Goal: Task Accomplishment & Management: Use online tool/utility

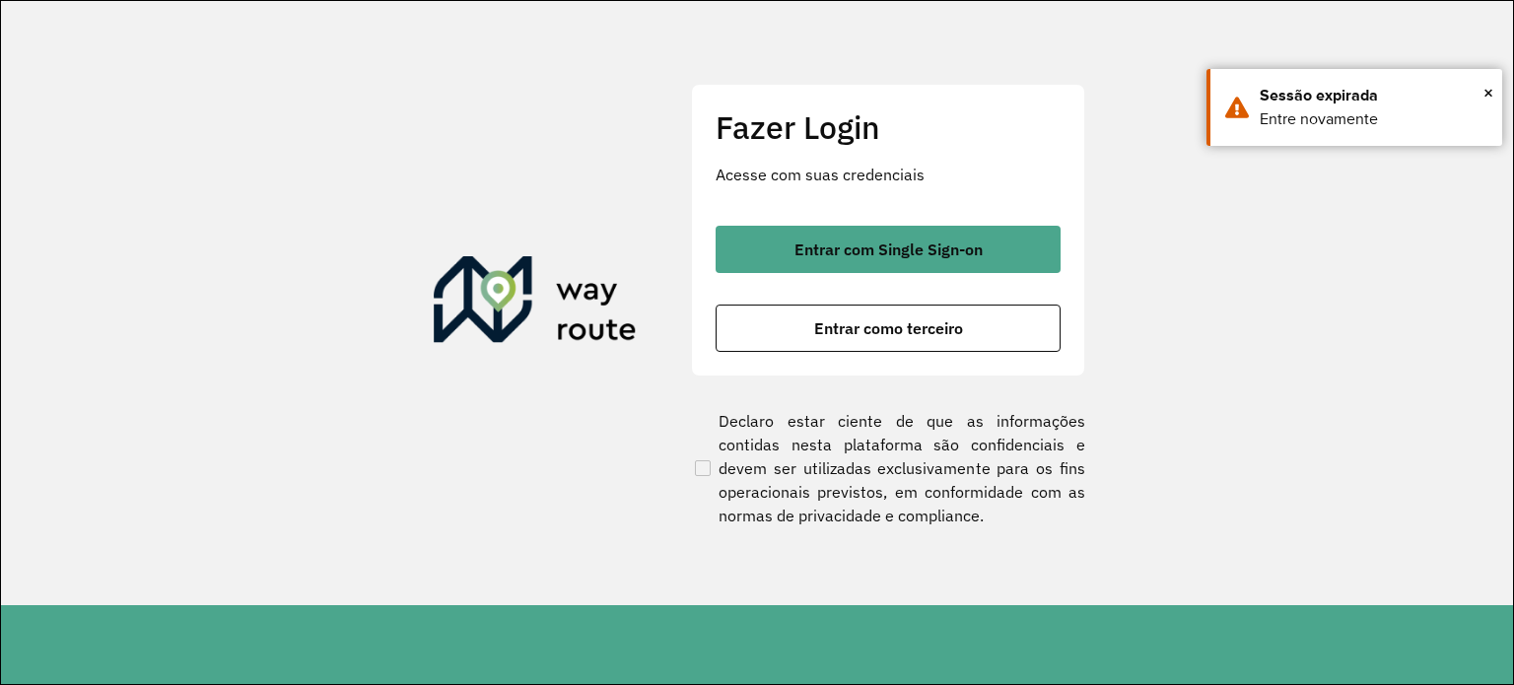
drag, startPoint x: 832, startPoint y: 259, endPoint x: 832, endPoint y: 279, distance: 19.7
click at [832, 262] on button "Entrar com Single Sign-on" at bounding box center [888, 249] width 345 height 47
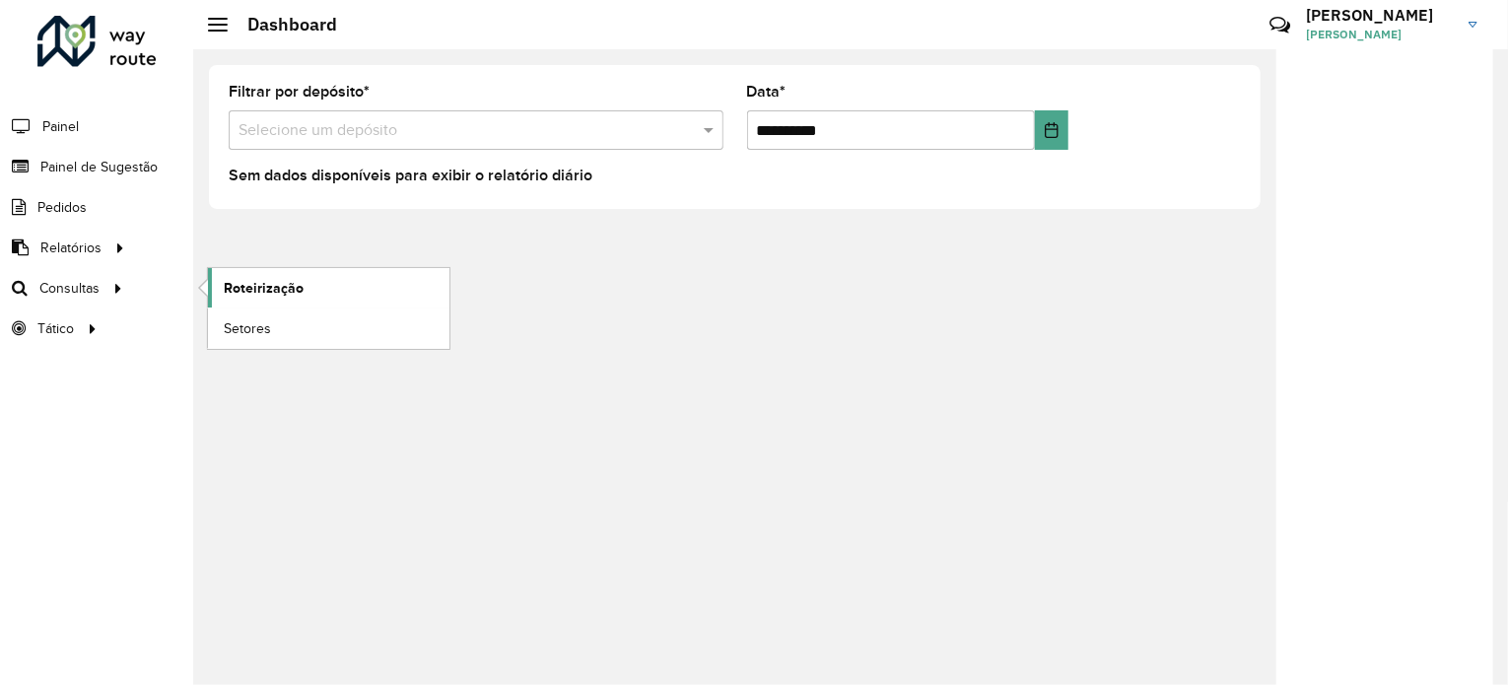
click at [296, 283] on span "Roteirização" at bounding box center [264, 288] width 80 height 21
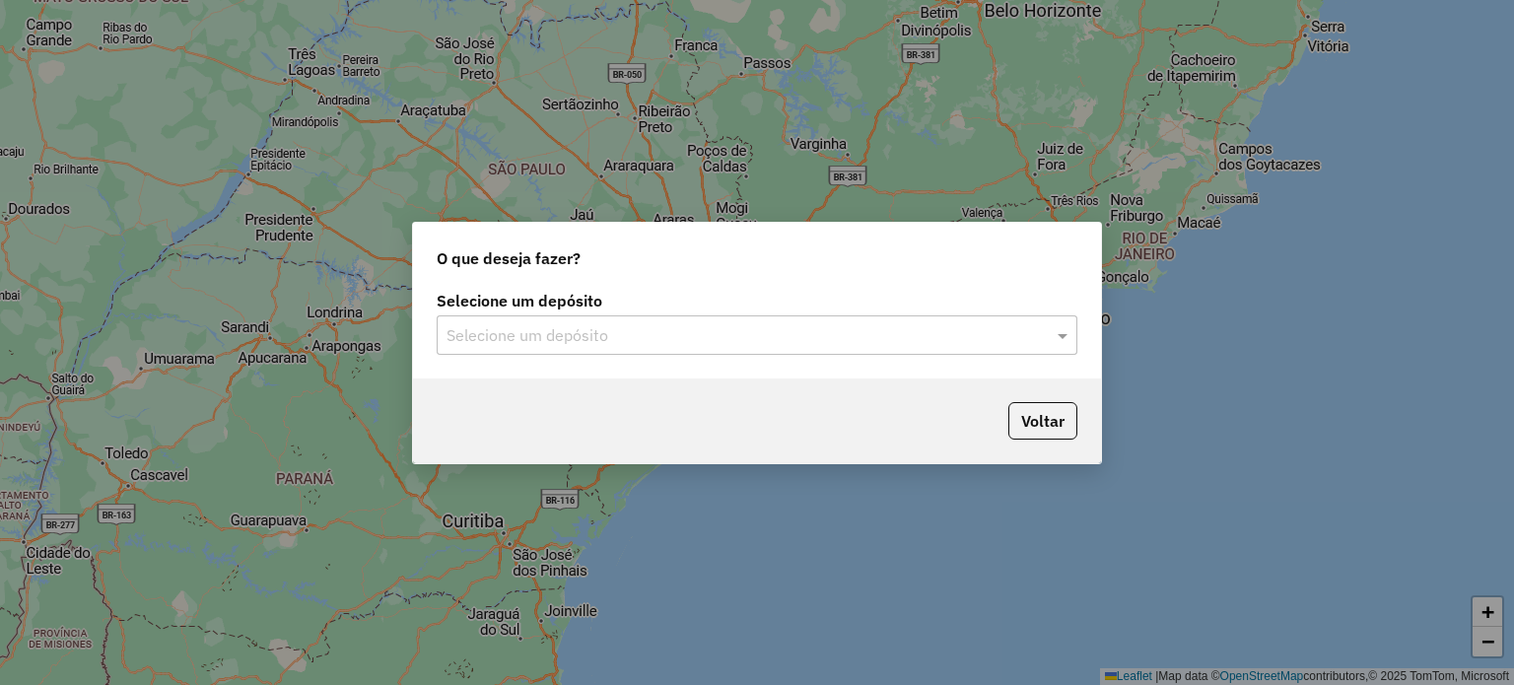
click at [664, 340] on input "text" at bounding box center [738, 336] width 582 height 24
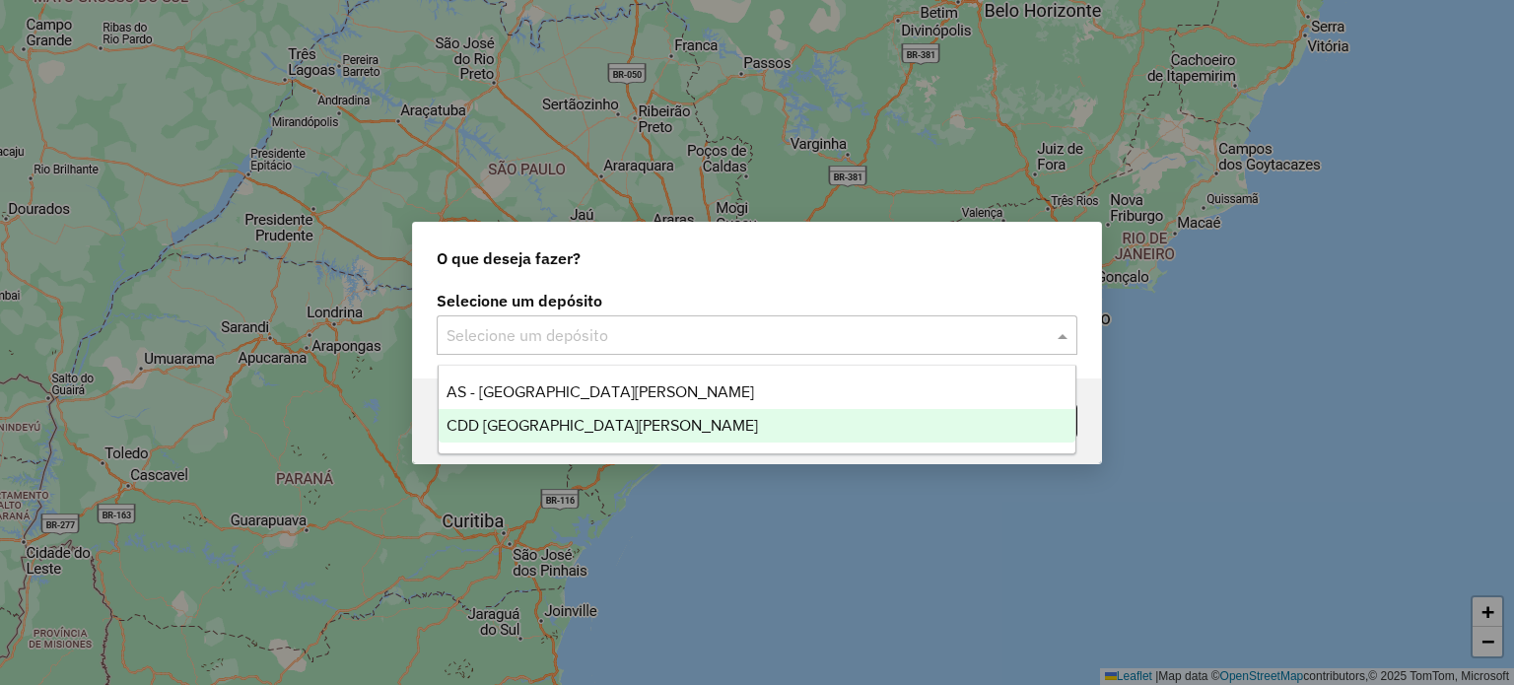
drag, startPoint x: 646, startPoint y: 427, endPoint x: 734, endPoint y: 427, distance: 87.7
click at [645, 428] on div "CDD [GEOGRAPHIC_DATA]" at bounding box center [758, 426] width 638 height 34
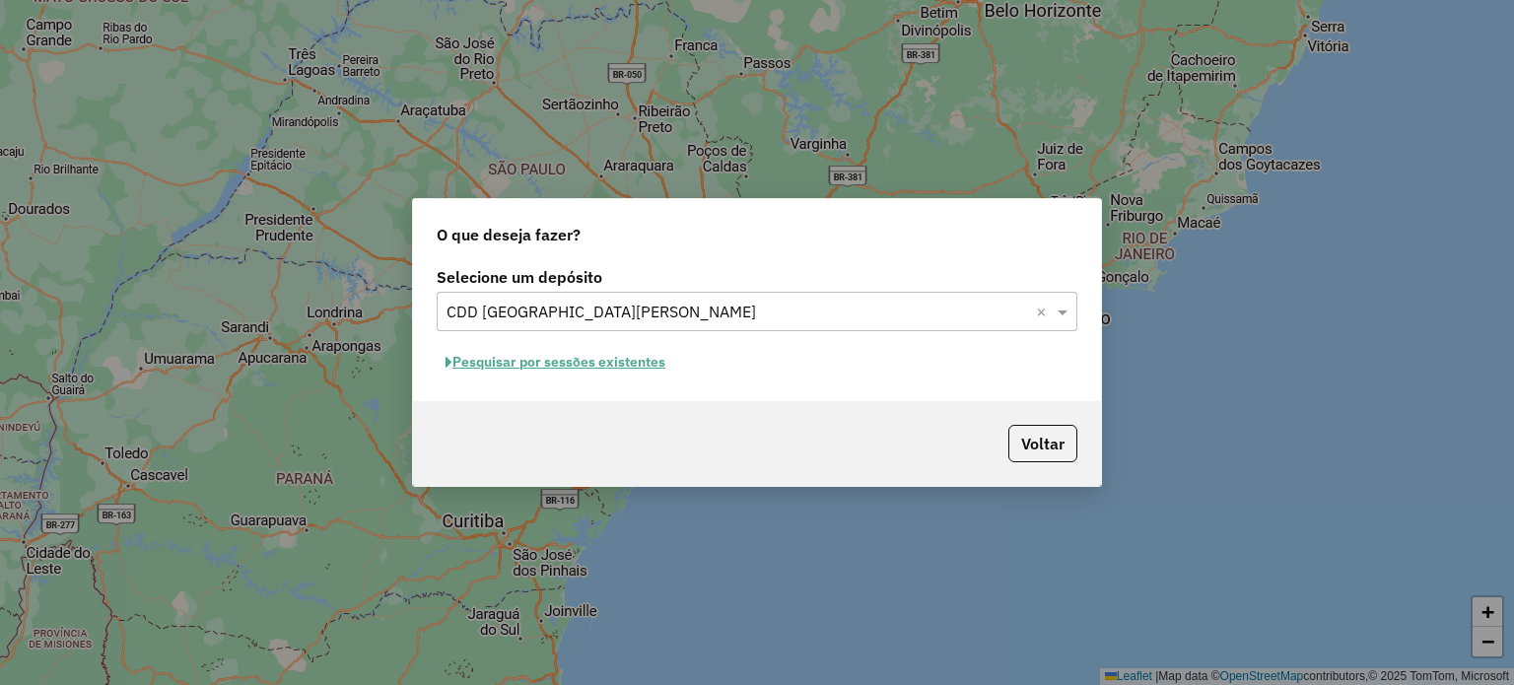
click at [576, 359] on button "Pesquisar por sessões existentes" at bounding box center [556, 362] width 238 height 31
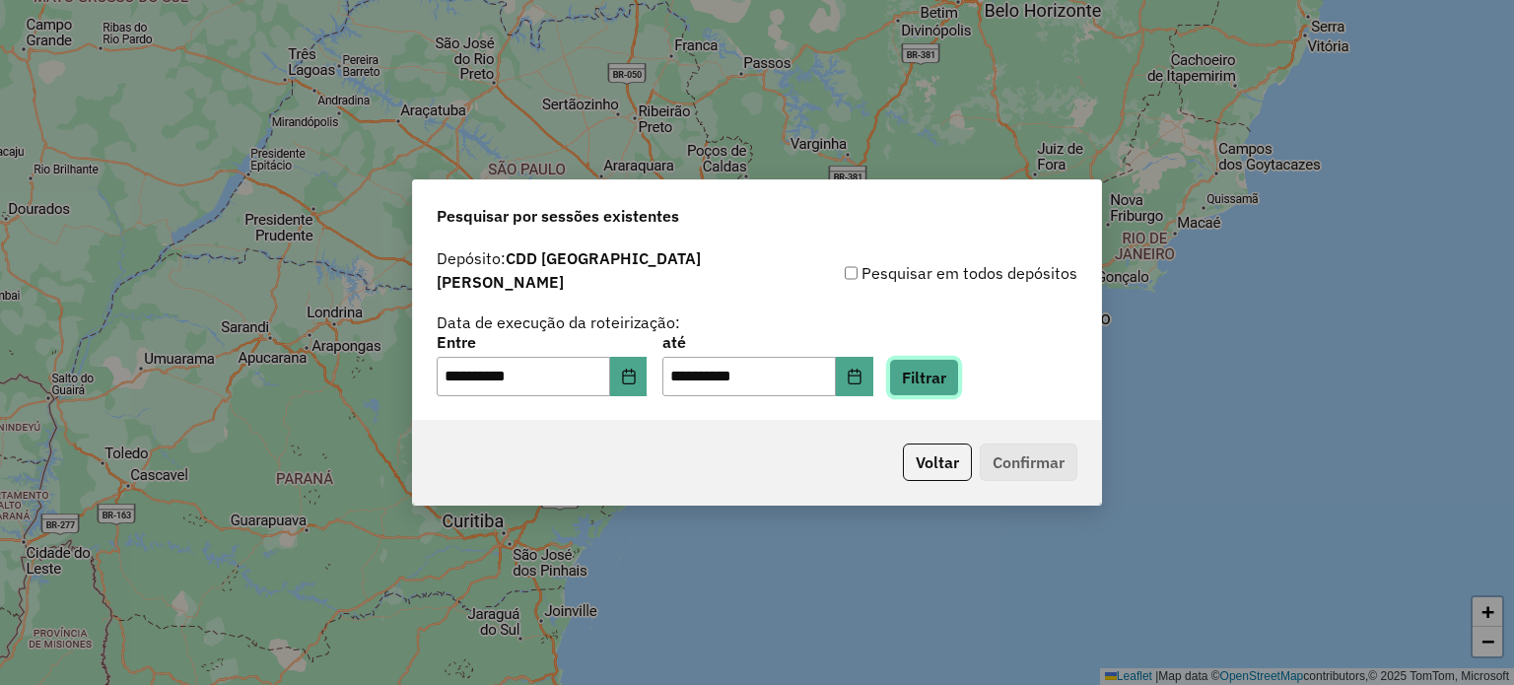
click at [923, 366] on button "Filtrar" at bounding box center [924, 377] width 70 height 37
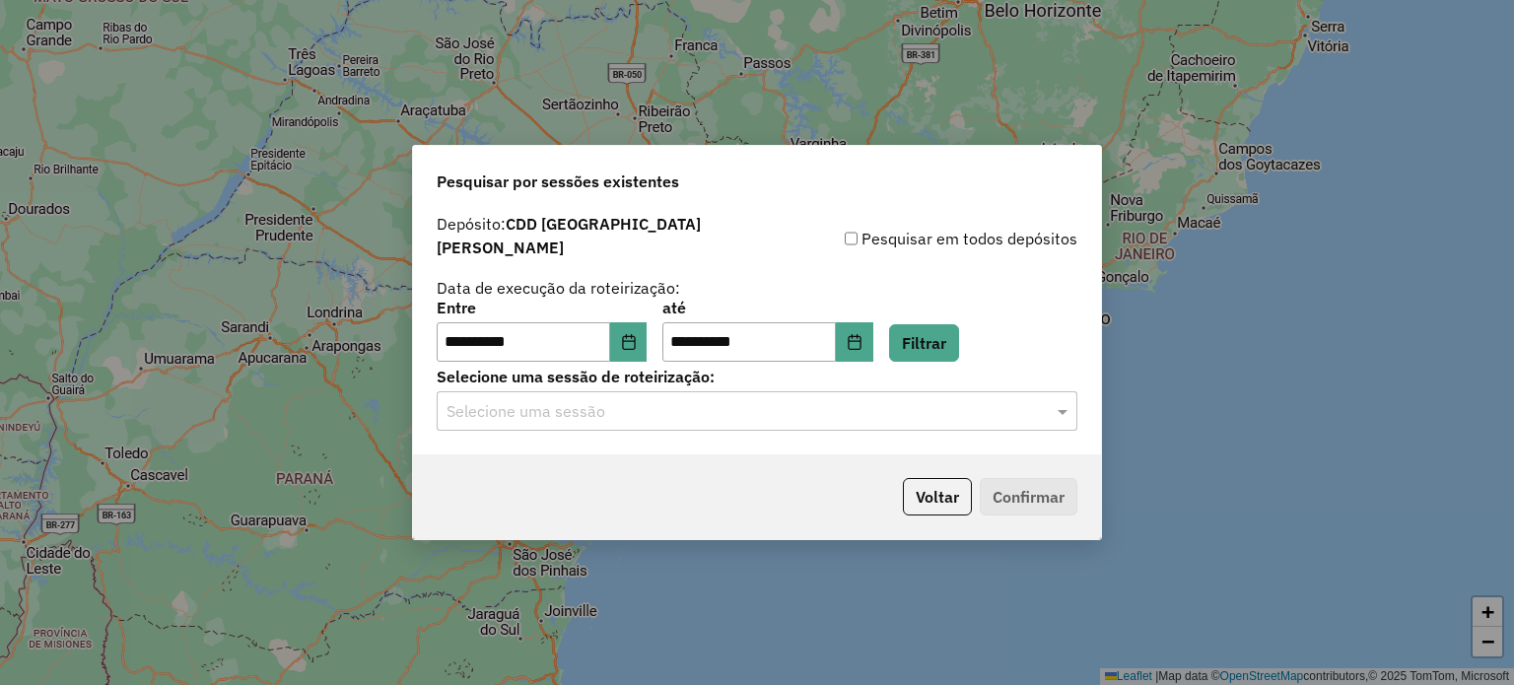
click at [677, 408] on input "text" at bounding box center [738, 412] width 582 height 24
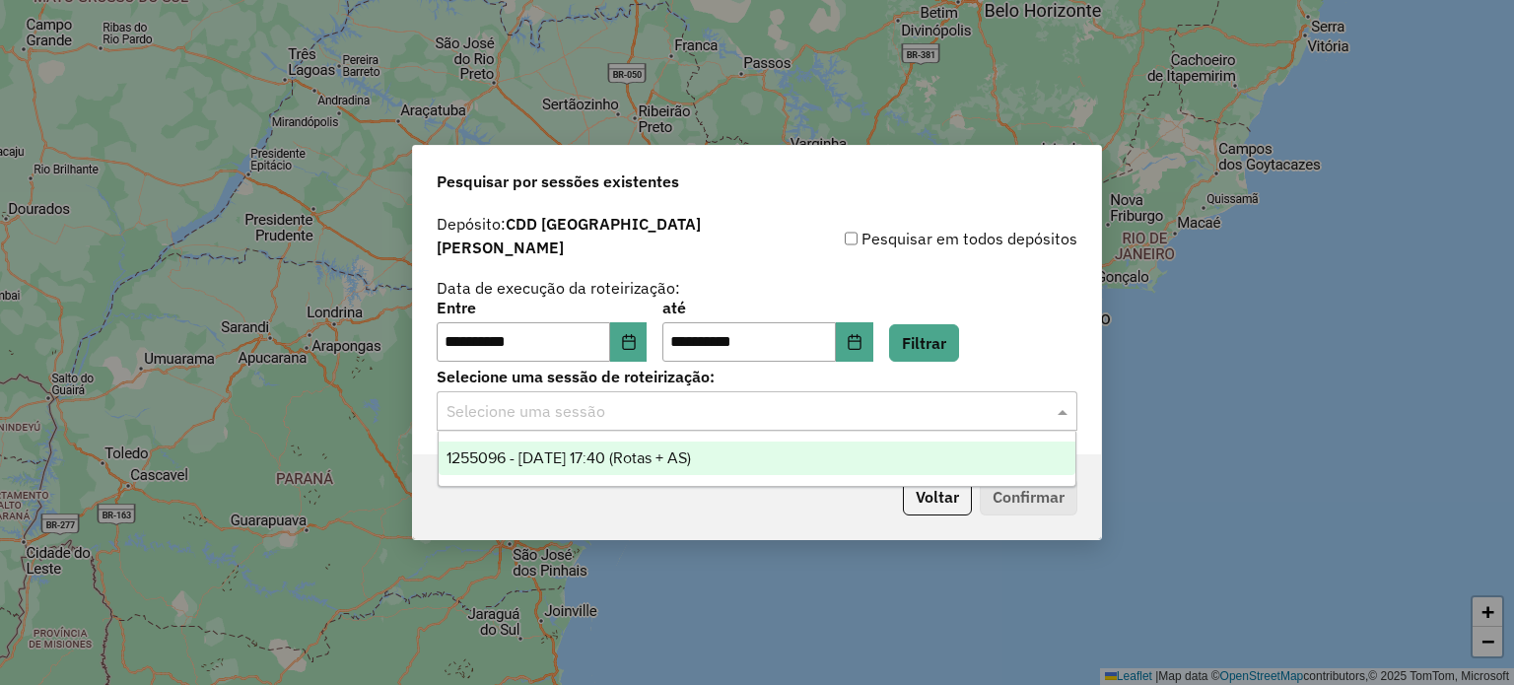
click at [674, 453] on span "1255096 - 29/08/2025 17:40 (Rotas + AS)" at bounding box center [569, 458] width 245 height 17
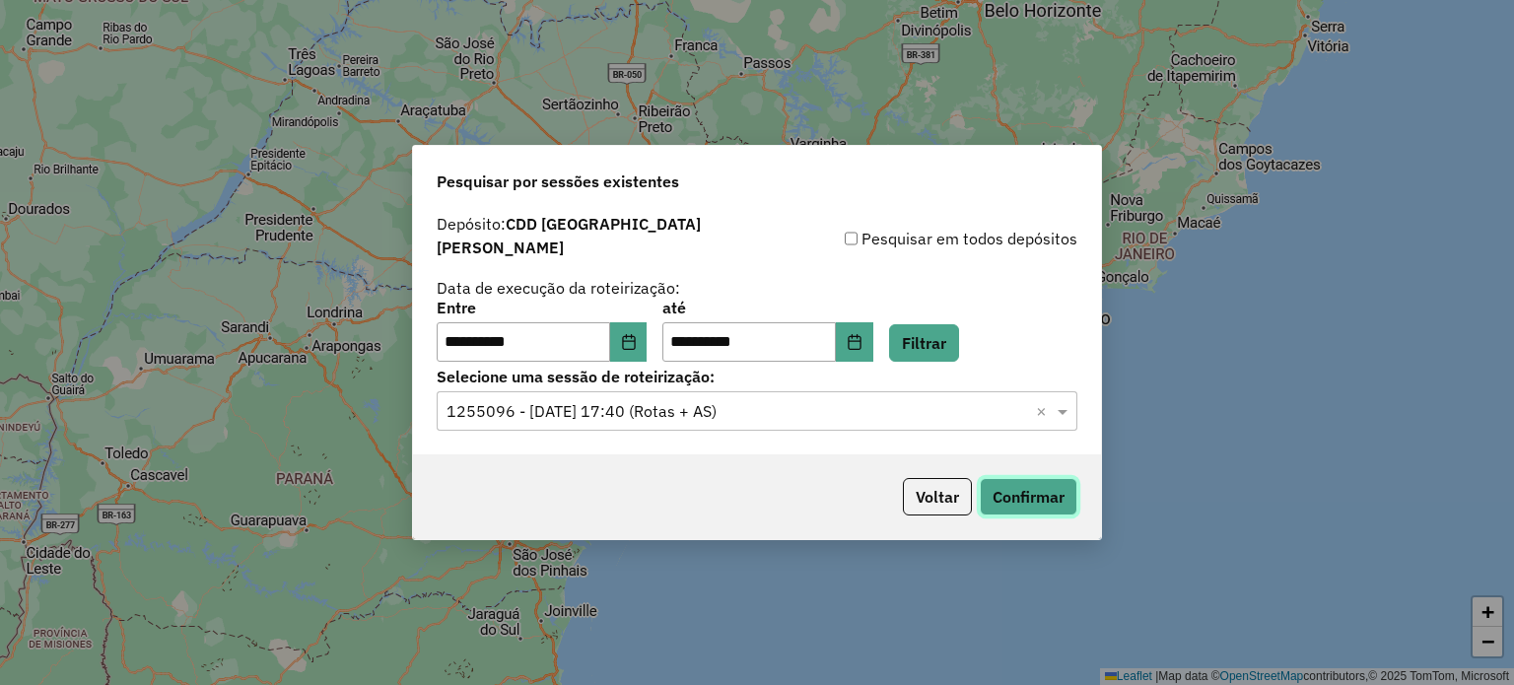
click at [1049, 491] on button "Confirmar" at bounding box center [1029, 496] width 98 height 37
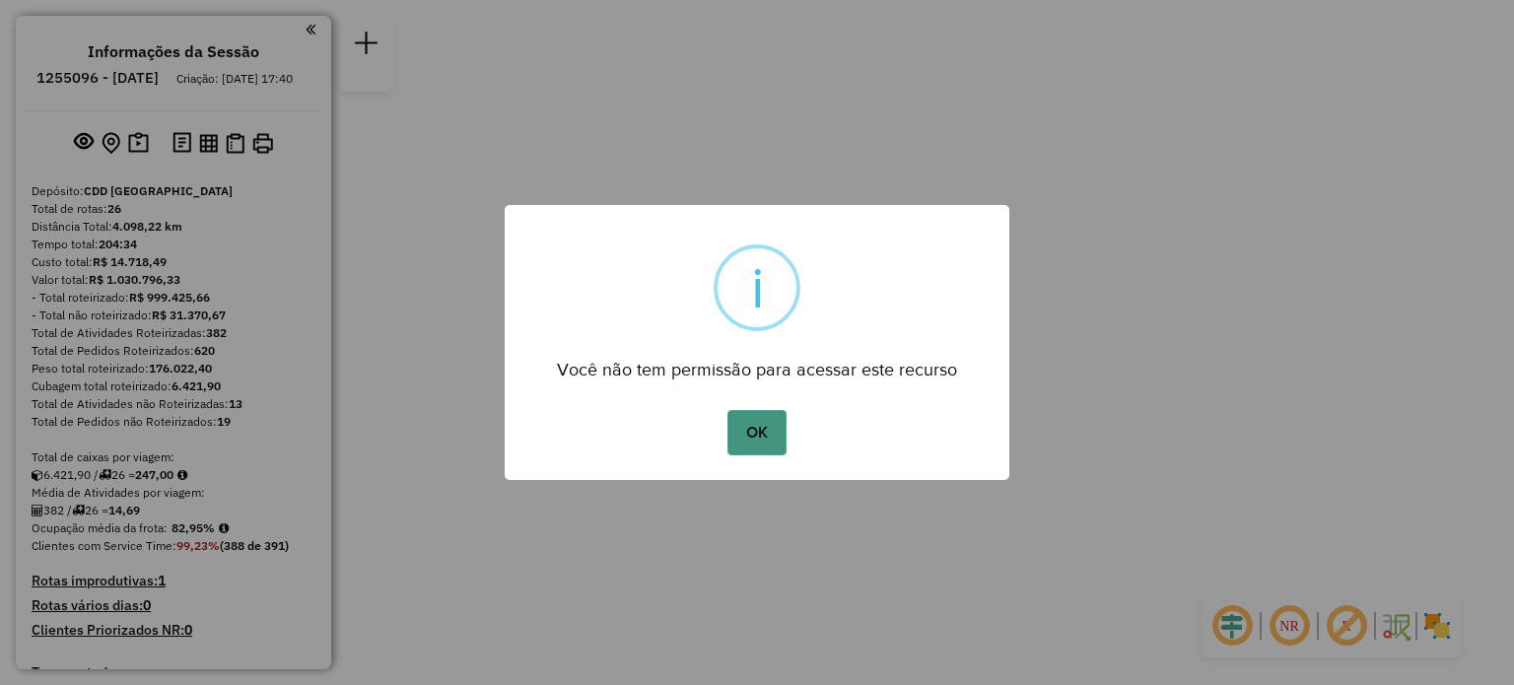
click at [761, 432] on button "OK" at bounding box center [757, 432] width 58 height 45
